Goal: Communication & Community: Share content

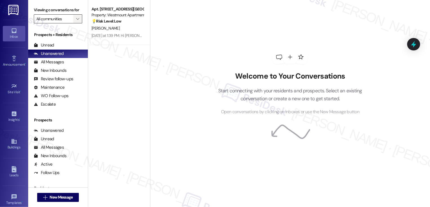
click at [76, 21] on icon "" at bounding box center [77, 19] width 3 height 5
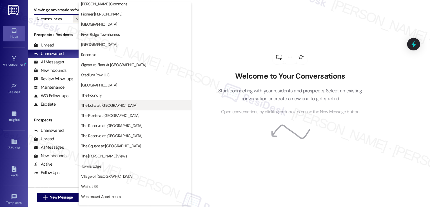
scroll to position [112, 0]
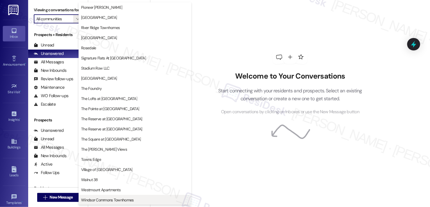
click at [99, 196] on button "Windsor Commons Townhomes" at bounding box center [134, 200] width 113 height 10
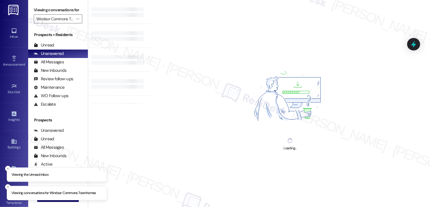
type input "Windsor Commons Townhomes"
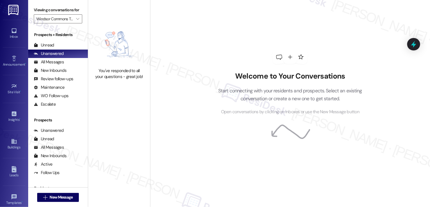
click at [5, 51] on div "Announcement • Send A Text Announcement" at bounding box center [14, 61] width 23 height 28
click at [8, 55] on link "Announcement •" at bounding box center [14, 61] width 23 height 15
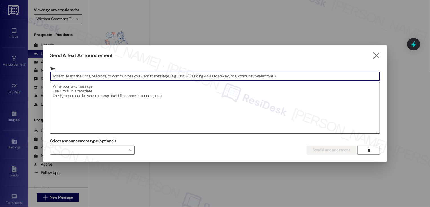
click at [121, 86] on textarea at bounding box center [214, 107] width 329 height 51
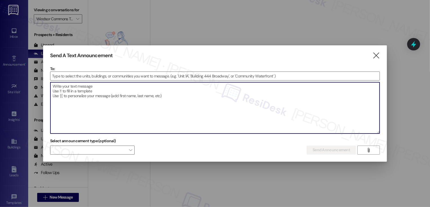
type textarea "G"
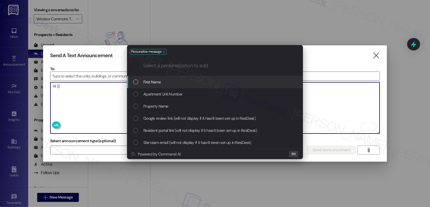
click at [135, 82] on div "List of options" at bounding box center [135, 81] width 5 height 5
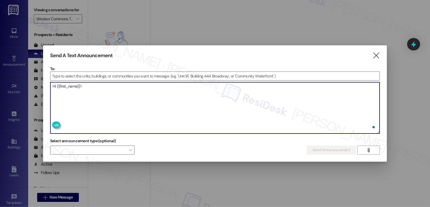
paste textarea "🎒 ✏️"
paste textarea "There's still time to enter our Back to School giveaway for a chance to win a b…"
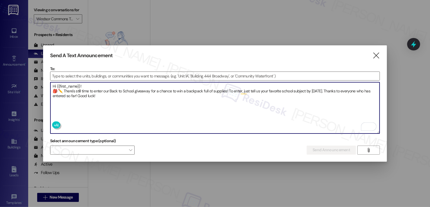
type textarea "Hi {{first_name}}! 🎒 ✏️ There's still time to enter our Back to School giveaway…"
click at [89, 75] on input at bounding box center [214, 76] width 329 height 8
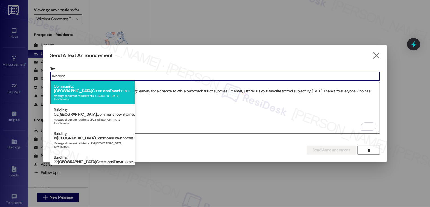
type input "windsor"
click at [91, 86] on div "Commu ni ty: Windsor Comm ons T own homes Message all current residents of [GEO…" at bounding box center [92, 92] width 84 height 24
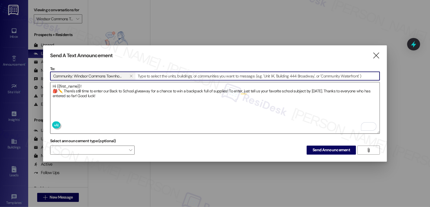
click at [141, 95] on textarea "Hi {{first_name}}! 🎒 ✏️ There's still time to enter our Back to School giveaway…" at bounding box center [214, 107] width 329 height 51
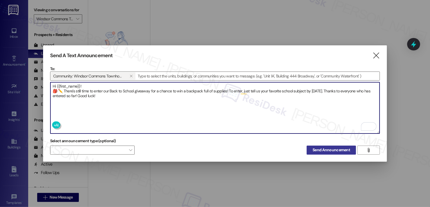
click at [334, 147] on span "Send Announcement" at bounding box center [330, 150] width 37 height 6
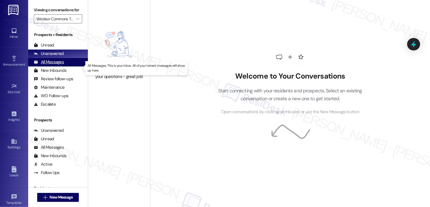
click at [62, 65] on div "All Messages" at bounding box center [49, 62] width 30 height 6
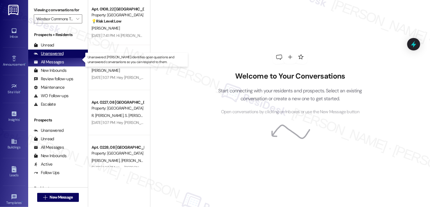
click at [68, 58] on div "Unanswered (0)" at bounding box center [58, 54] width 60 height 8
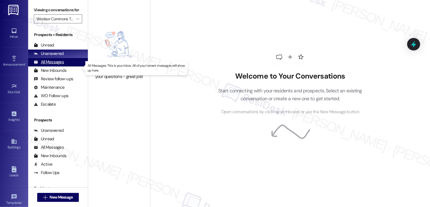
click at [66, 66] on div "All Messages (undefined)" at bounding box center [58, 62] width 60 height 8
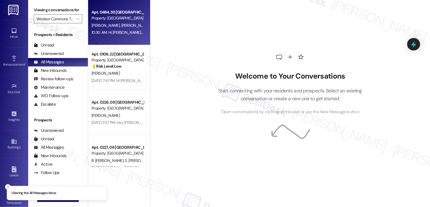
click at [114, 18] on div "Property: [GEOGRAPHIC_DATA] Townhomes" at bounding box center [117, 18] width 52 height 6
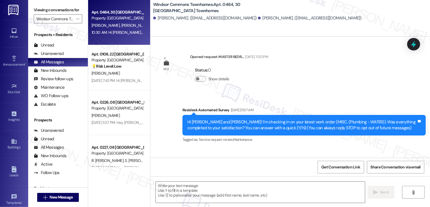
scroll to position [4276, 0]
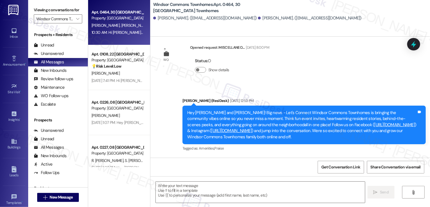
type textarea "Fetching suggested responses. Please feel free to read through the conversation…"
click at [8, 58] on link "Announcement •" at bounding box center [14, 61] width 23 height 15
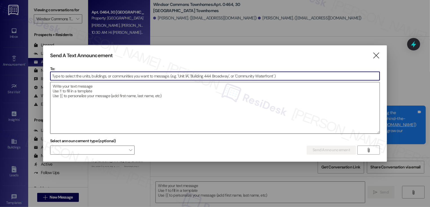
click at [97, 92] on textarea at bounding box center [214, 107] width 329 height 51
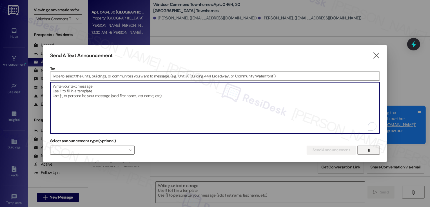
click at [365, 148] on span "" at bounding box center [368, 150] width 6 height 8
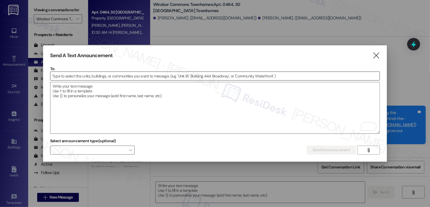
click at [112, 76] on input at bounding box center [214, 76] width 329 height 8
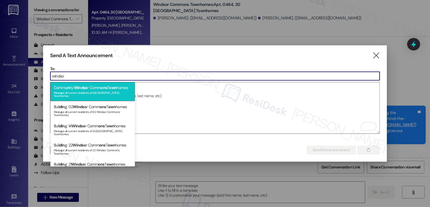
type input "windso"
click at [105, 87] on span "ons" at bounding box center [103, 87] width 6 height 5
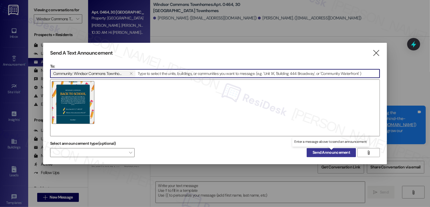
click at [322, 154] on span "Send Announcement" at bounding box center [330, 152] width 37 height 6
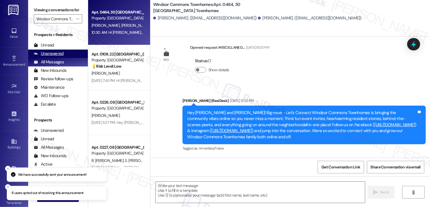
click at [66, 58] on div "Unanswered (0)" at bounding box center [58, 54] width 60 height 8
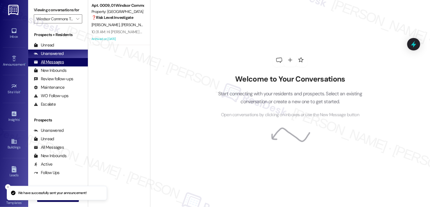
click at [65, 65] on div "All Messages (undefined)" at bounding box center [58, 62] width 60 height 8
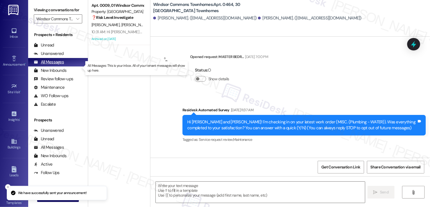
scroll to position [0, 0]
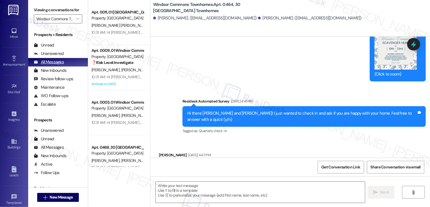
type textarea "Fetching suggested responses. Please feel free to read through the conversation…"
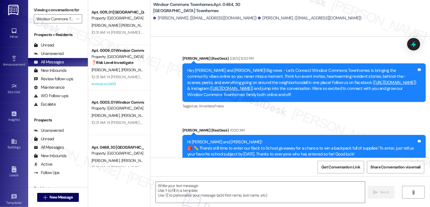
scroll to position [4393, 0]
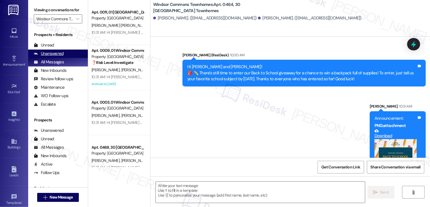
click at [65, 58] on div "Unanswered (0)" at bounding box center [58, 54] width 60 height 8
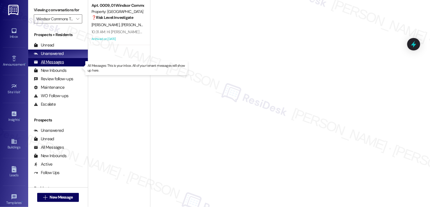
click at [65, 66] on div "All Messages (undefined)" at bounding box center [58, 62] width 60 height 8
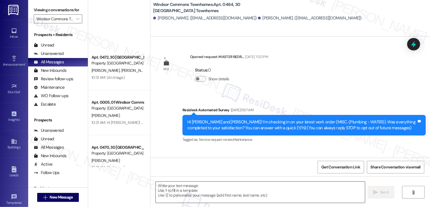
scroll to position [101, 0]
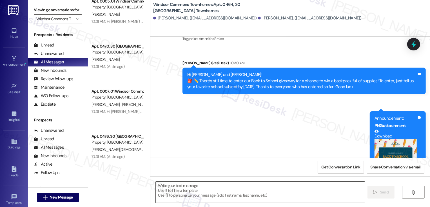
type textarea "Fetching suggested responses. Please feel free to read through the conversation…"
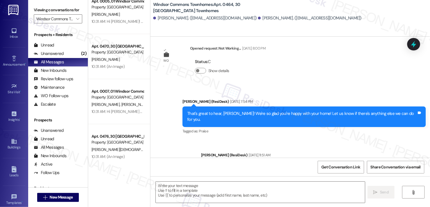
scroll to position [4385, 0]
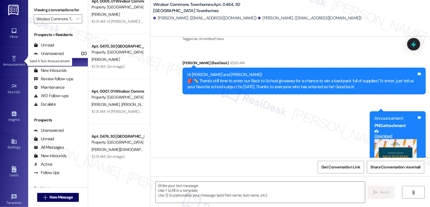
click at [53, 61] on p "Send A Text Announcement" at bounding box center [50, 61] width 40 height 5
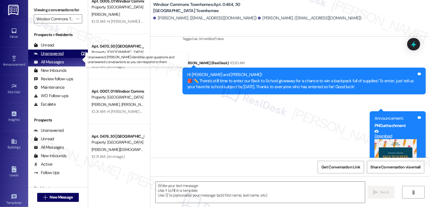
click at [80, 58] on div "(2)" at bounding box center [84, 53] width 8 height 9
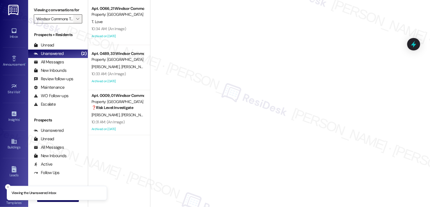
click at [76, 21] on icon "" at bounding box center [77, 19] width 3 height 5
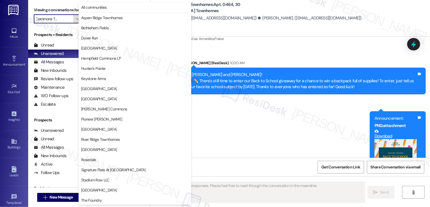
type textarea "Fetching suggested responses. Please feel free to read through the conversation…"
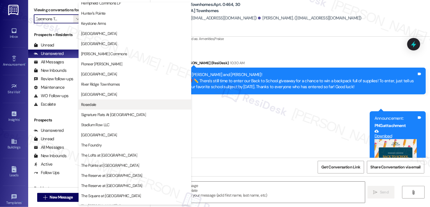
scroll to position [73, 0]
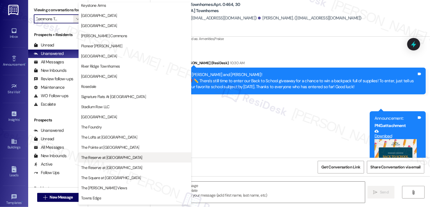
click at [100, 159] on span "The Reserve at [GEOGRAPHIC_DATA]" at bounding box center [111, 157] width 61 height 6
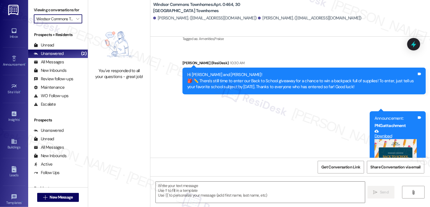
type input "The Reserve at [GEOGRAPHIC_DATA]"
click at [64, 66] on div "All Messages (undefined)" at bounding box center [58, 62] width 60 height 8
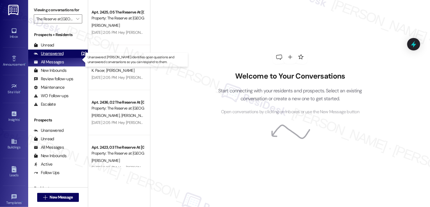
click at [61, 57] on div "Unanswered" at bounding box center [49, 54] width 30 height 6
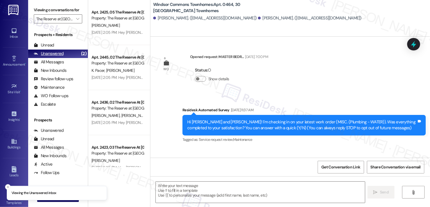
type textarea "Fetching suggested responses. Please feel free to read through the conversation…"
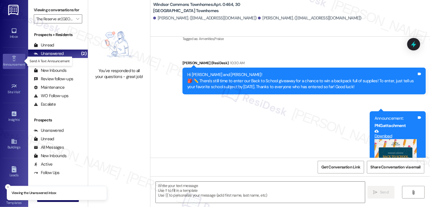
click at [16, 59] on icon at bounding box center [14, 58] width 6 height 6
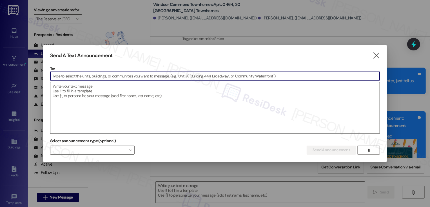
click at [91, 99] on textarea at bounding box center [214, 107] width 329 height 51
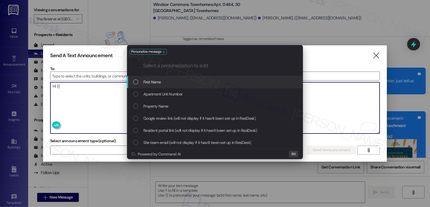
click at [136, 83] on div "List of options" at bounding box center [135, 81] width 5 height 5
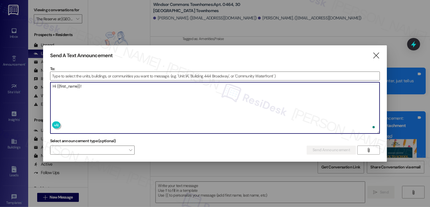
paste textarea "🎒"
paste textarea "🍎"
paste textarea "Just a friendly reminder that [DATE] is the last day to enter our Back to Schoo…"
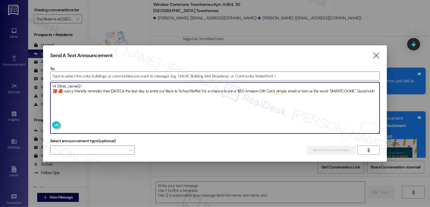
type textarea "Hi {{first_name}}! 🎒 🍎 Just a friendly reminder that [DATE] is the last day to …"
click at [188, 75] on input at bounding box center [214, 76] width 329 height 8
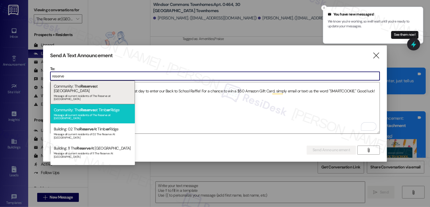
type input "reserve"
click at [124, 104] on div "Community: The Reserve at [GEOGRAPHIC_DATA][PERSON_NAME] Message all current re…" at bounding box center [92, 113] width 84 height 19
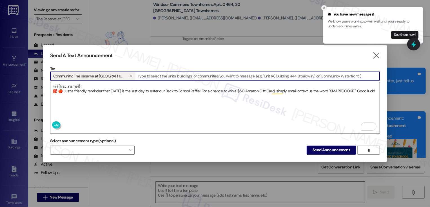
click at [323, 7] on icon "Close toast" at bounding box center [323, 7] width 3 height 3
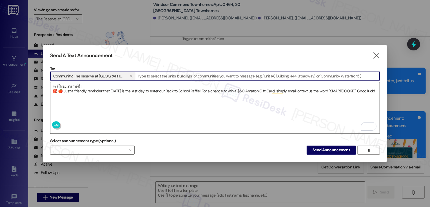
click at [306, 91] on textarea "Hi {{first_name}}! 🎒 🍎 Just a friendly reminder that [DATE] is the last day to …" at bounding box center [214, 107] width 329 height 51
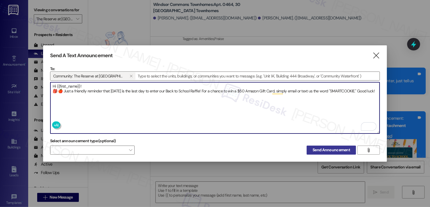
click at [332, 147] on span "Send Announcement" at bounding box center [330, 150] width 37 height 6
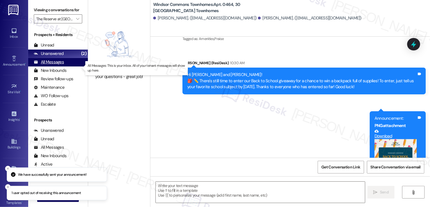
click at [63, 65] on div "All Messages" at bounding box center [49, 62] width 30 height 6
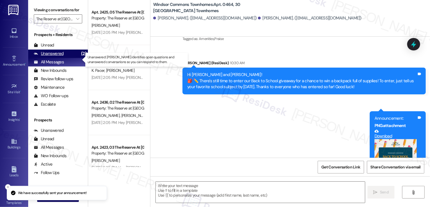
click at [62, 57] on div "Unanswered" at bounding box center [49, 54] width 30 height 6
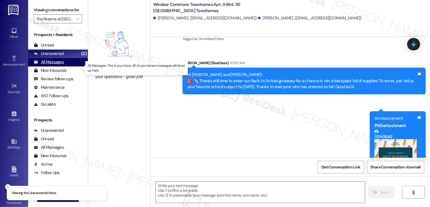
click at [62, 65] on div "All Messages" at bounding box center [49, 62] width 30 height 6
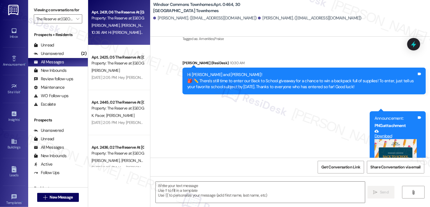
click at [122, 25] on span "[PERSON_NAME]" at bounding box center [135, 25] width 28 height 5
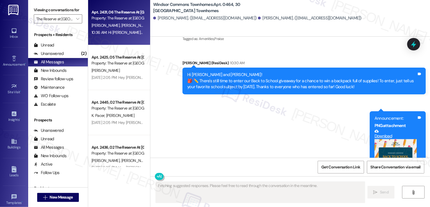
click at [122, 25] on span "[PERSON_NAME]" at bounding box center [135, 25] width 28 height 5
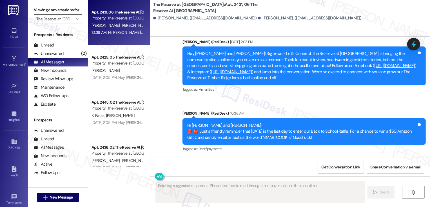
scroll to position [107, 0]
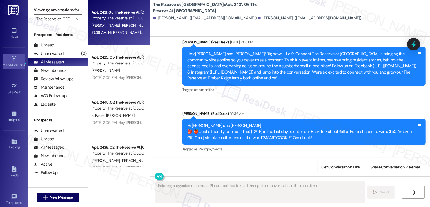
click at [16, 62] on div "Announcement •" at bounding box center [14, 65] width 28 height 6
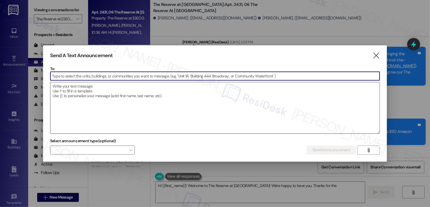
click at [127, 87] on textarea at bounding box center [214, 107] width 329 height 51
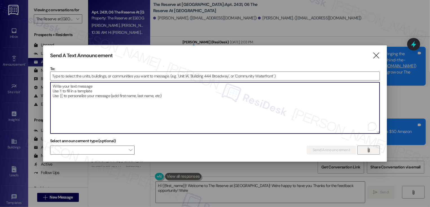
click at [368, 150] on icon "" at bounding box center [368, 150] width 4 height 5
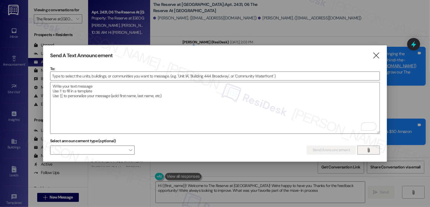
type textarea "Hi {{first_name}}! Welcome to The Reserve at [GEOGRAPHIC_DATA]! We're happy to …"
click at [135, 76] on input at bounding box center [214, 76] width 329 height 8
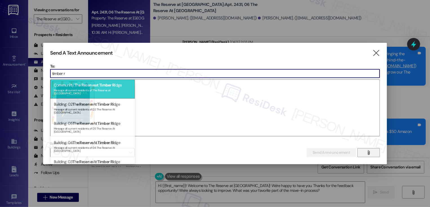
type input "timber r"
click at [105, 85] on span "t Timber Ri" at bounding box center [106, 84] width 18 height 5
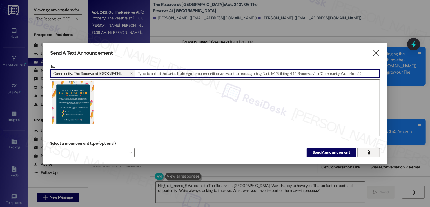
click at [116, 93] on div at bounding box center [215, 107] width 330 height 57
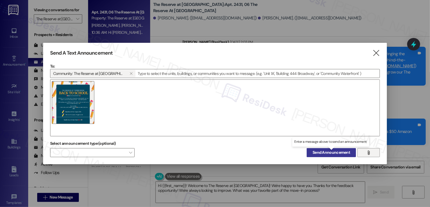
click at [323, 152] on span "Send Announcement" at bounding box center [330, 152] width 37 height 6
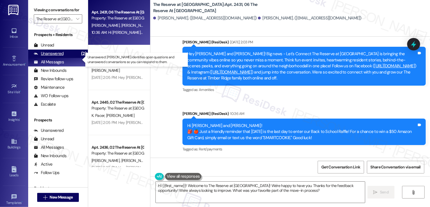
click at [63, 58] on div "Unanswered (2)" at bounding box center [58, 54] width 60 height 8
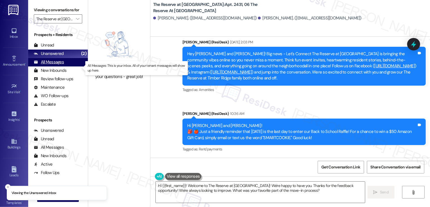
click at [66, 66] on div "All Messages (undefined)" at bounding box center [58, 62] width 60 height 8
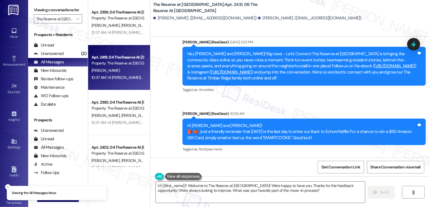
scroll to position [225, 0]
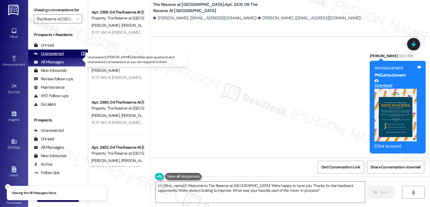
click at [64, 58] on div "Unanswered (2)" at bounding box center [58, 54] width 60 height 8
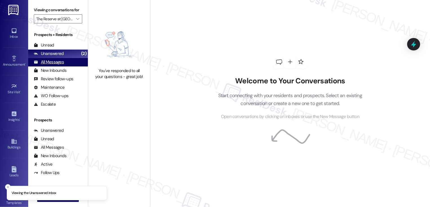
click at [64, 66] on div "All Messages (undefined)" at bounding box center [58, 62] width 60 height 8
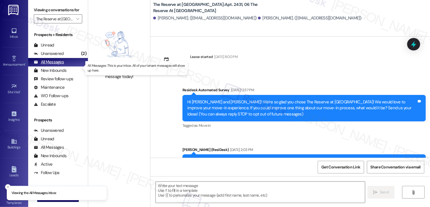
scroll to position [0, 0]
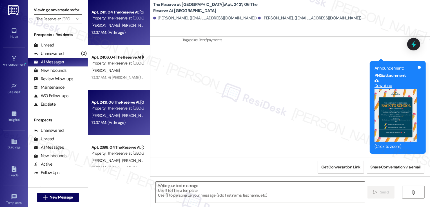
click at [113, 17] on div "Property: The Reserve at [GEOGRAPHIC_DATA]" at bounding box center [117, 18] width 52 height 6
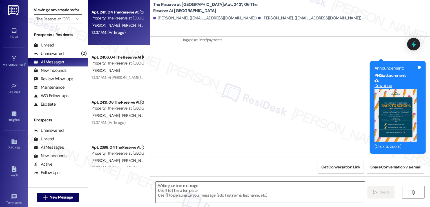
type textarea "Fetching suggested responses. Please feel free to read through the conversation…"
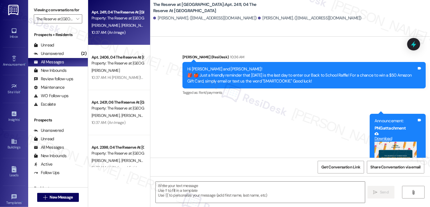
scroll to position [281, 0]
